Goal: Obtain resource: Obtain resource

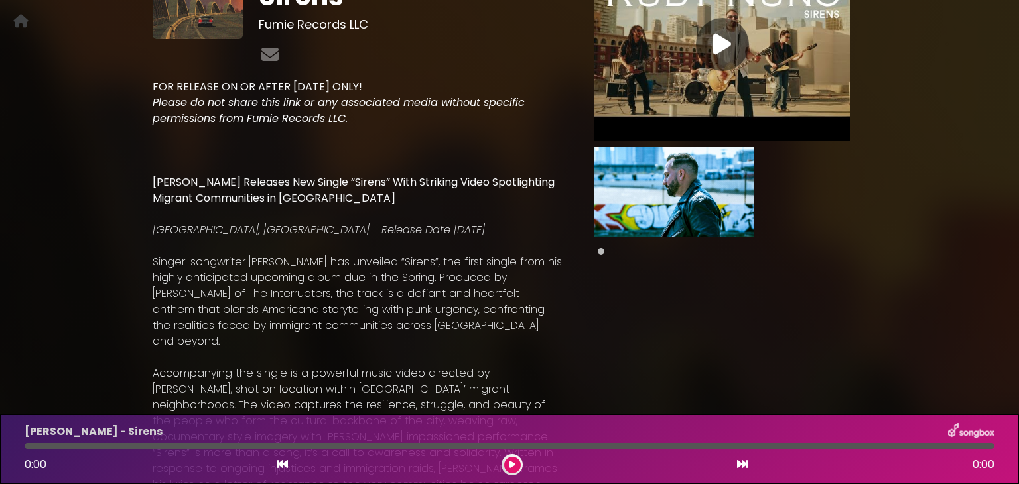
scroll to position [138, 0]
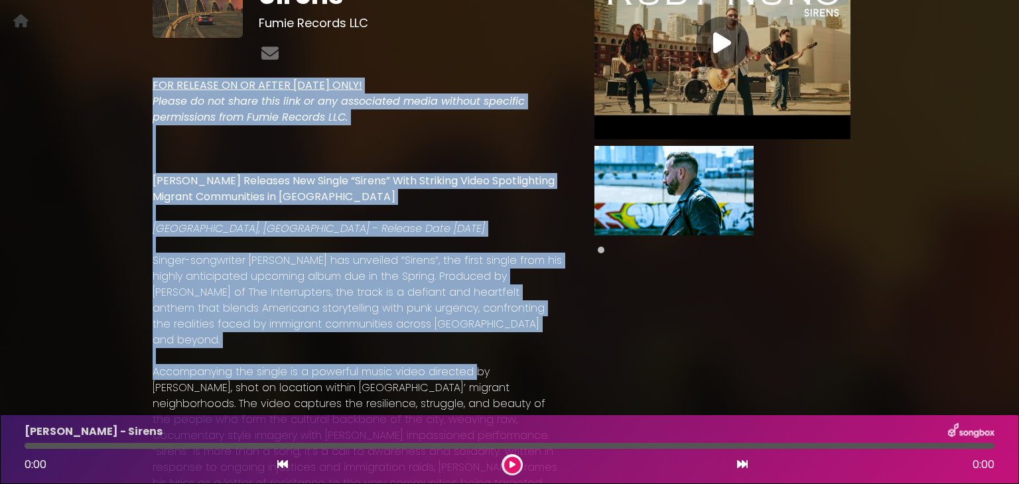
drag, startPoint x: 137, startPoint y: 56, endPoint x: 473, endPoint y: 325, distance: 429.7
click at [473, 325] on div "[PERSON_NAME] - Sirens Fumie Records LLC “ .” ×" at bounding box center [510, 449] width 876 height 1068
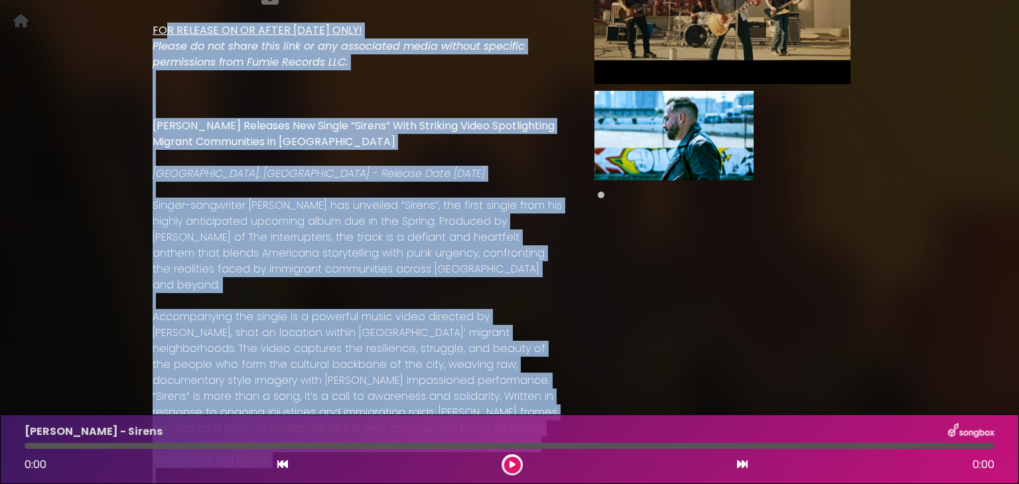
scroll to position [175, 0]
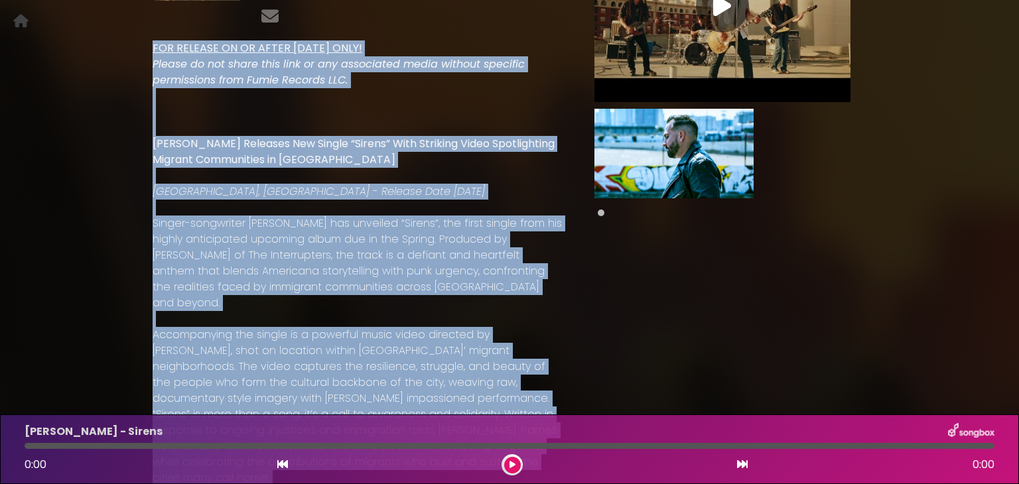
drag, startPoint x: 242, startPoint y: 390, endPoint x: 145, endPoint y: 25, distance: 377.8
click at [145, 30] on div "FOR RELEASE ON OR AFTER [DATE] ONLY! Please do not share this link or any assoc…" at bounding box center [358, 425] width 426 height 791
copy div "LOR IPSUMDO SI AM CONSE 48/73/7388 ADIP! Elitse do eiu tempo inci utla et dol m…"
click at [248, 88] on p at bounding box center [358, 96] width 410 height 16
